Goal: Find specific page/section: Find specific page/section

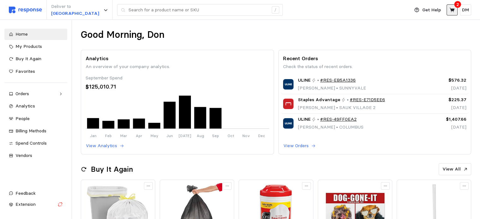
click at [454, 9] on icon at bounding box center [452, 10] width 6 height 6
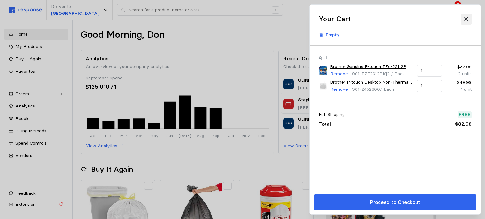
click at [466, 18] on icon at bounding box center [465, 18] width 3 height 3
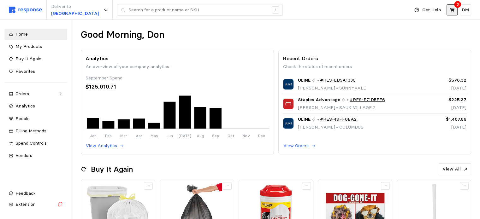
click at [452, 7] on icon at bounding box center [452, 10] width 6 height 6
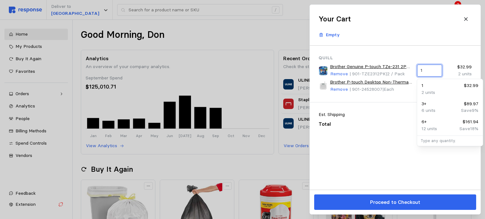
drag, startPoint x: 429, startPoint y: 71, endPoint x: 413, endPoint y: 70, distance: 16.1
click at [413, 70] on div "Brother Genuine P-touch TZe-231 2PK Laminated Label Maker Tape, Under 1/2"W, Bl…" at bounding box center [394, 70] width 157 height 19
type input "0"
click at [399, 133] on div "Est. Shipping Free Total $82.98" at bounding box center [395, 120] width 171 height 34
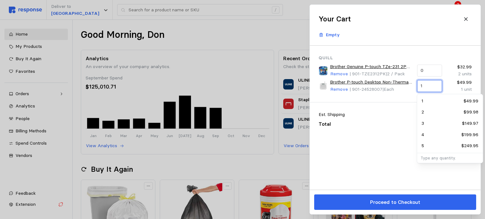
drag, startPoint x: 434, startPoint y: 84, endPoint x: 399, endPoint y: 84, distance: 35.0
click at [399, 84] on div "Brother P-touch Desktop Non-Thermal Label Maker, White (PT-D220) Remove | 901-2…" at bounding box center [394, 86] width 157 height 19
type input "0"
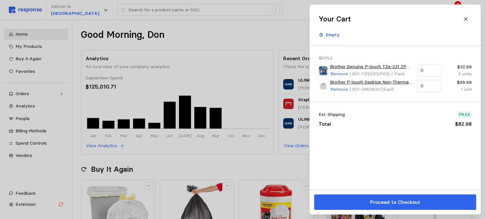
click at [400, 140] on div "Quill Brother Genuine P-touch TZe-231 2PK Laminated Label Maker Tape, Under 1/2…" at bounding box center [395, 118] width 171 height 144
click at [331, 35] on p "Empty" at bounding box center [333, 35] width 14 height 7
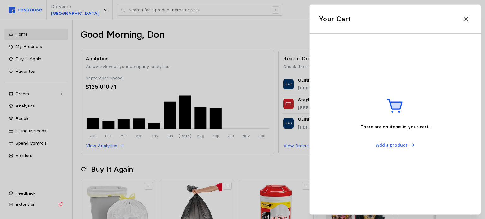
click at [466, 19] on icon at bounding box center [466, 19] width 6 height 6
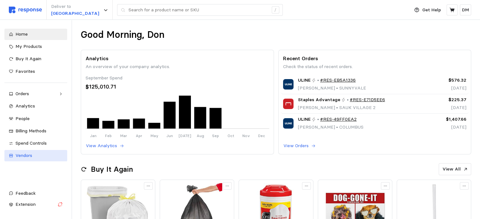
click at [29, 153] on span "Vendors" at bounding box center [23, 156] width 17 height 6
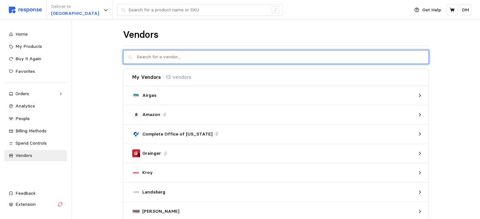
click at [203, 55] on input "text" at bounding box center [281, 57] width 288 height 14
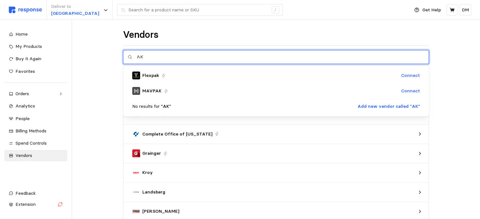
type input "AK"
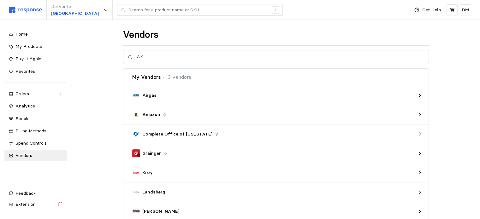
click at [104, 10] on icon at bounding box center [106, 10] width 4 height 4
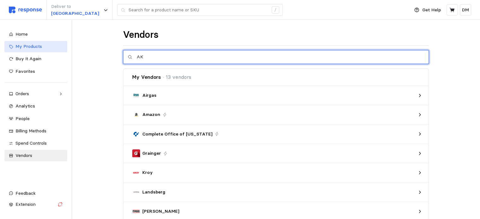
drag, startPoint x: 178, startPoint y: 56, endPoint x: 57, endPoint y: 46, distance: 121.0
